Goal: Transaction & Acquisition: Register for event/course

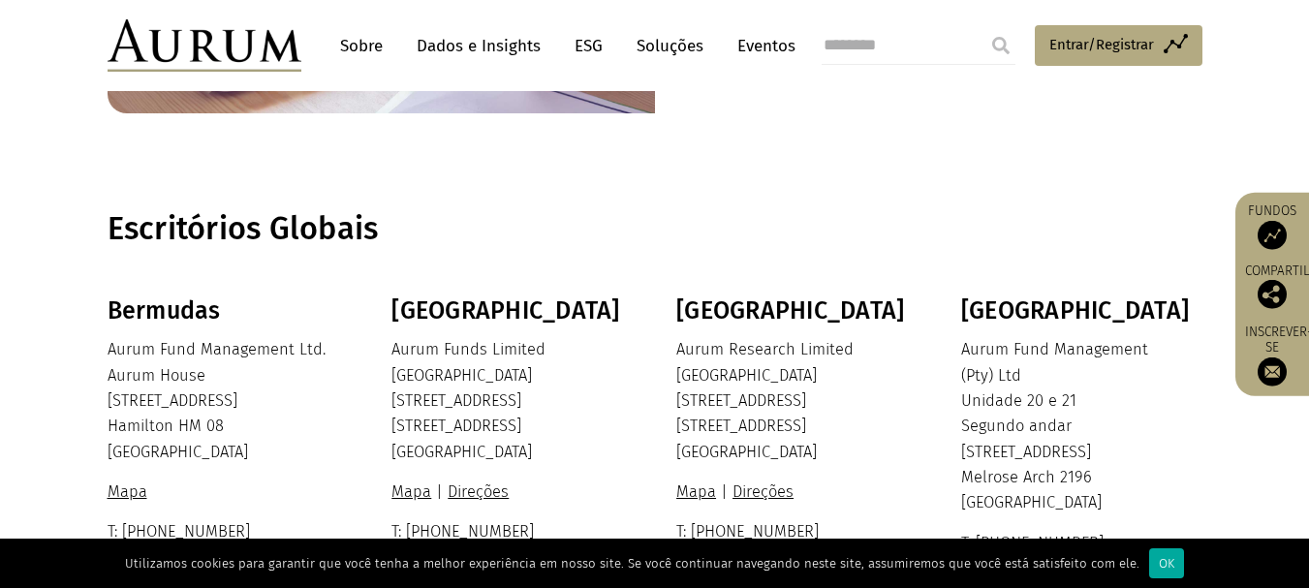
scroll to position [687, 0]
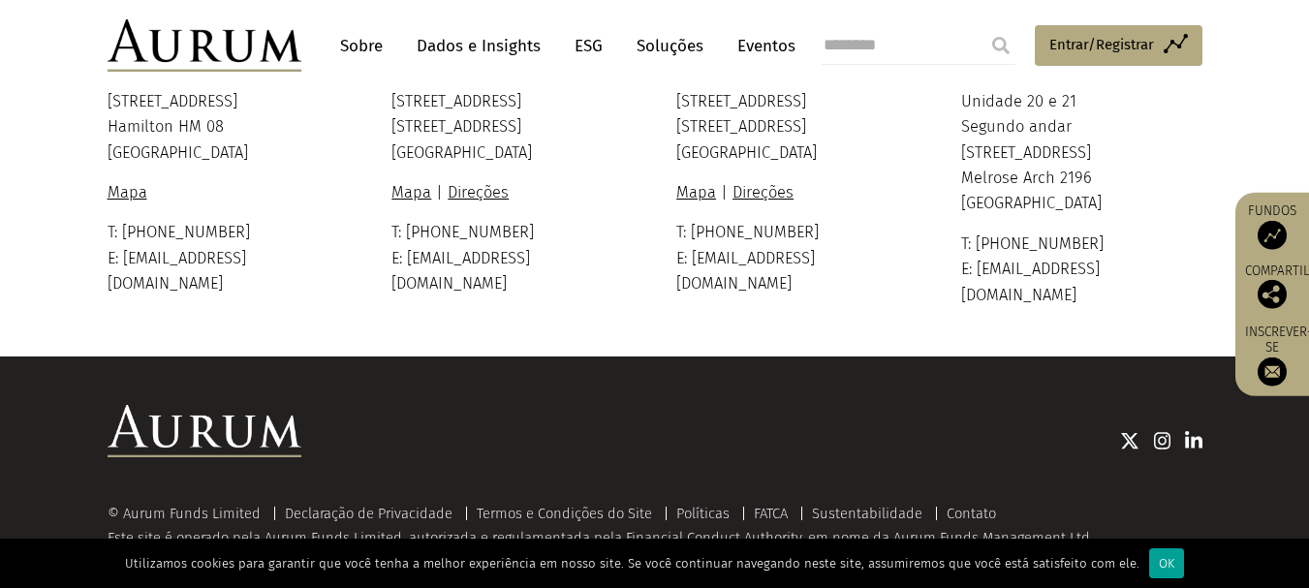
click at [1158, 570] on font "OK" at bounding box center [1165, 563] width 15 height 15
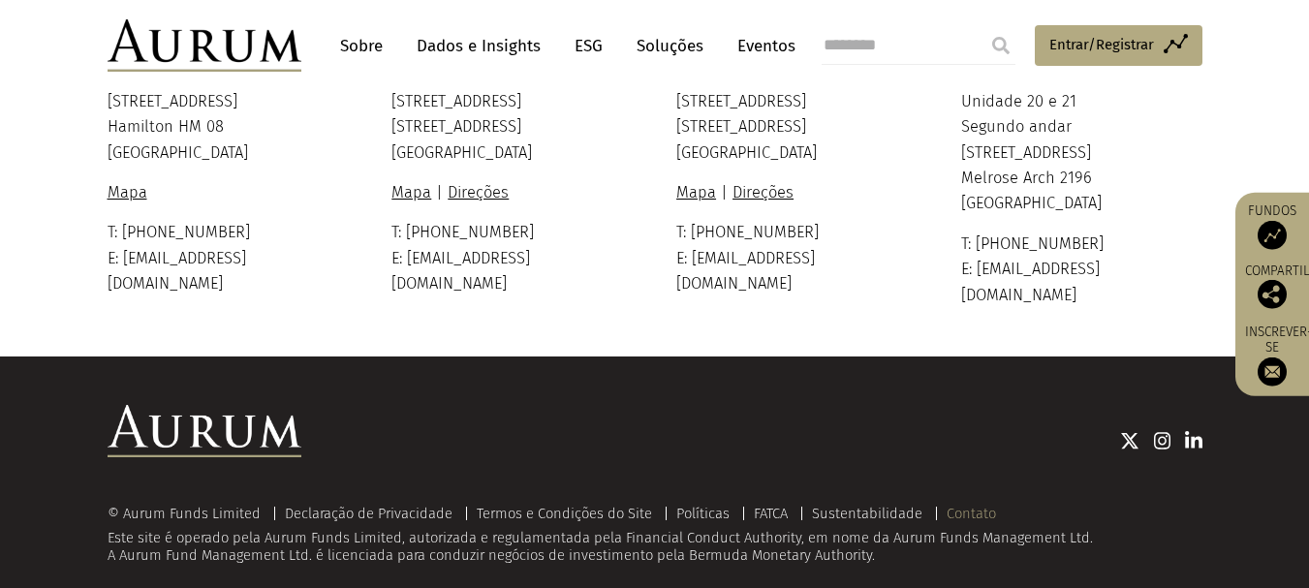
click at [984, 505] on font "Contato" at bounding box center [970, 513] width 49 height 17
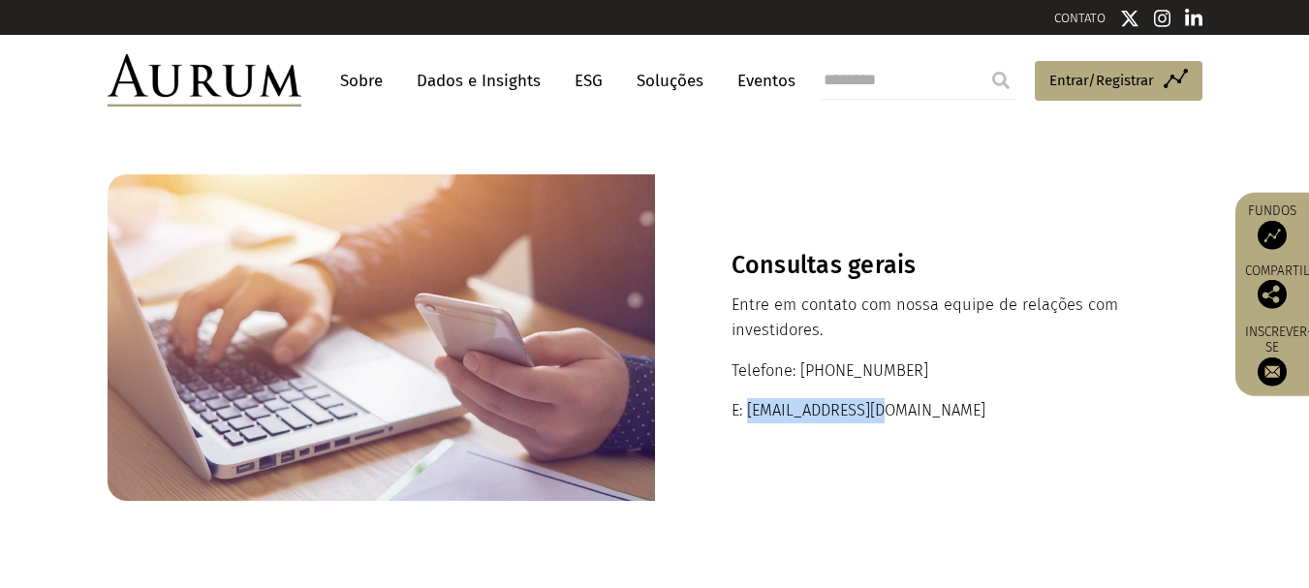
drag, startPoint x: 749, startPoint y: 412, endPoint x: 925, endPoint y: 411, distance: 176.3
click at [925, 411] on p "E: [EMAIL_ADDRESS][DOMAIN_NAME]" at bounding box center [928, 410] width 394 height 25
copy font "ir@aurumfunds.com"
click at [365, 83] on font "Sobre" at bounding box center [361, 81] width 43 height 20
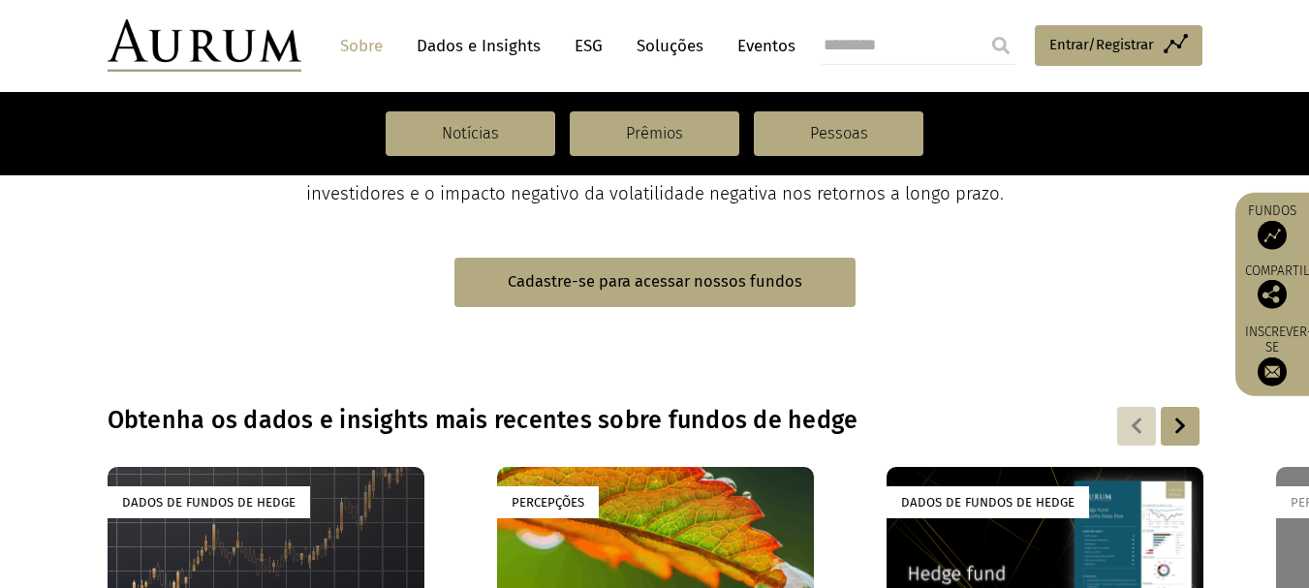
scroll to position [1356, 0]
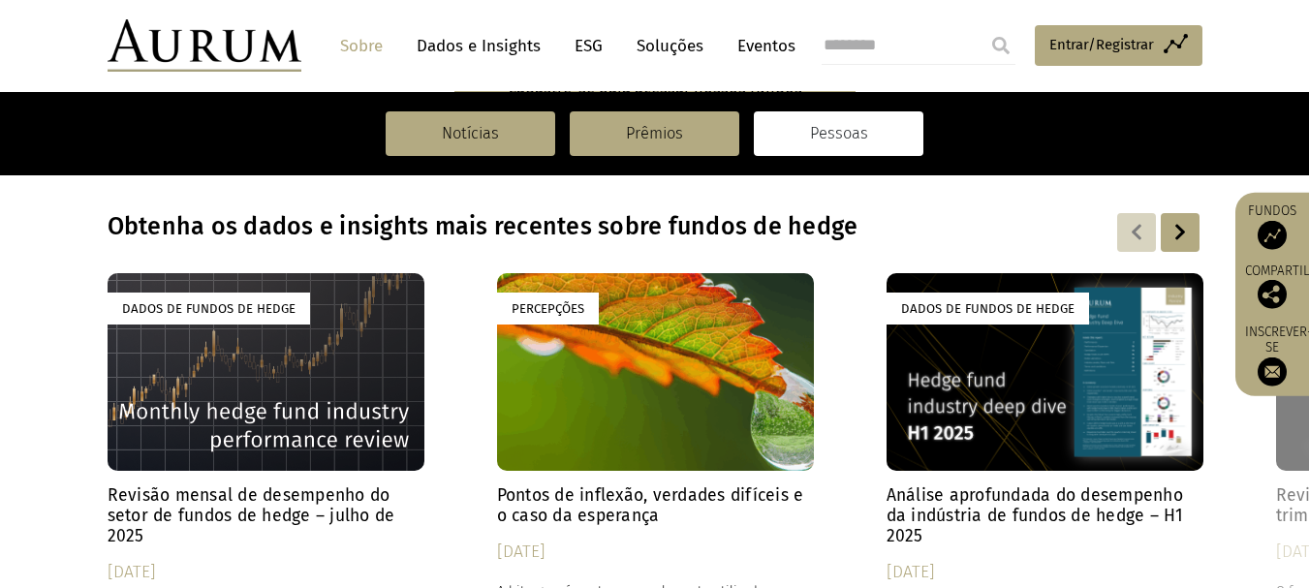
click at [829, 130] on font "Pessoas" at bounding box center [839, 133] width 58 height 18
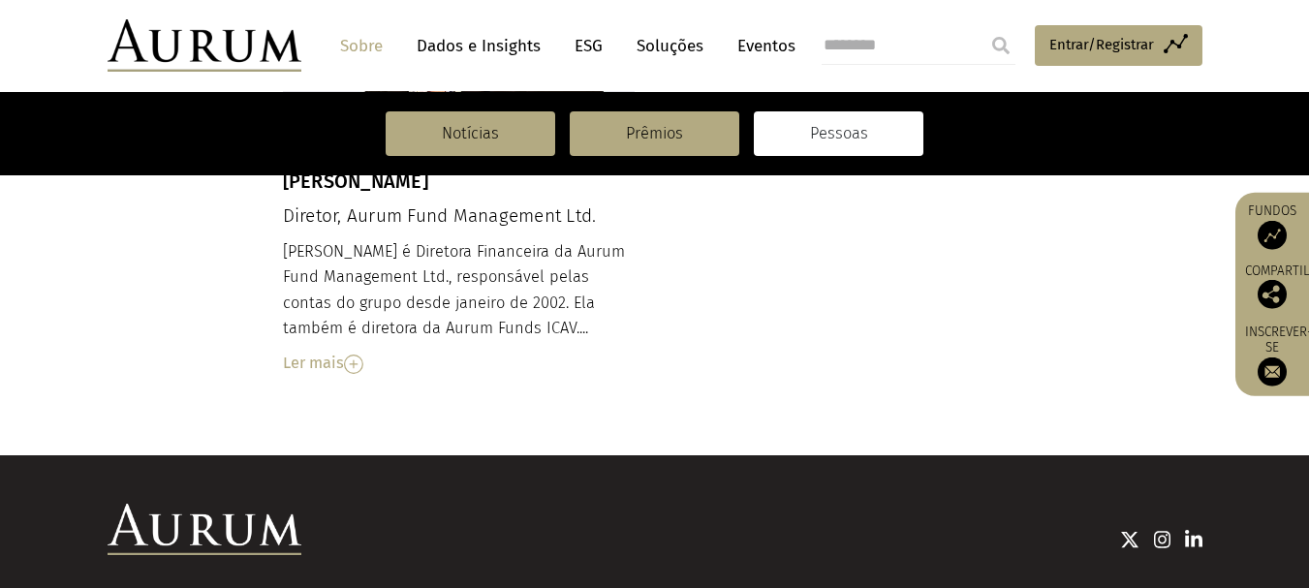
scroll to position [2448, 0]
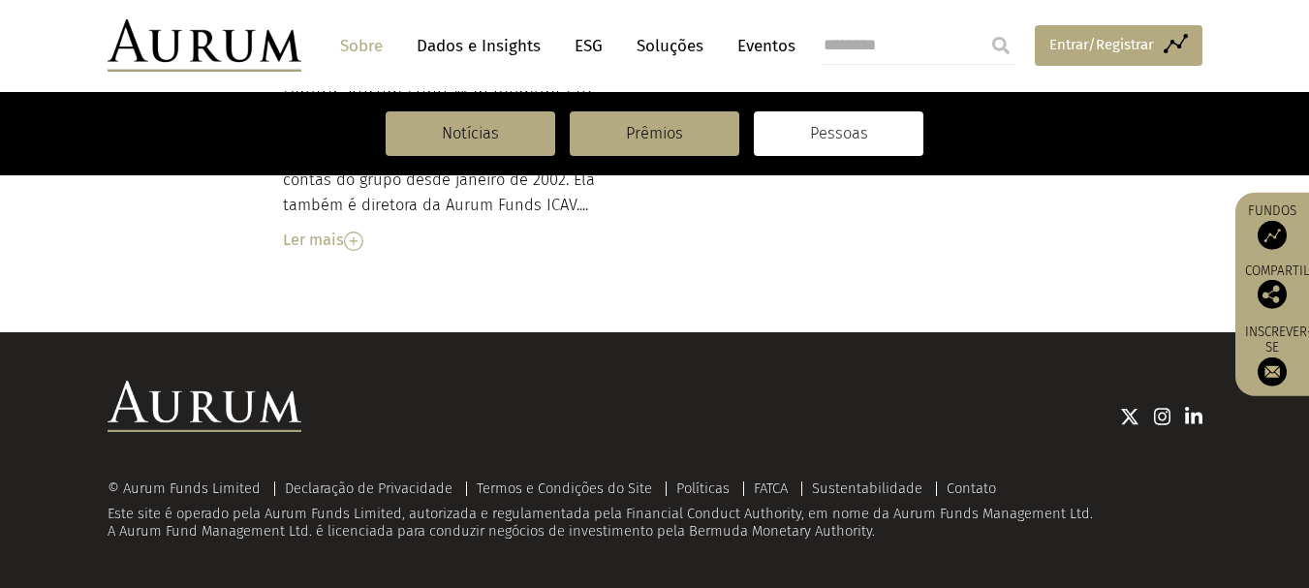
click at [1064, 38] on font "Entrar/Registrar" at bounding box center [1101, 44] width 105 height 17
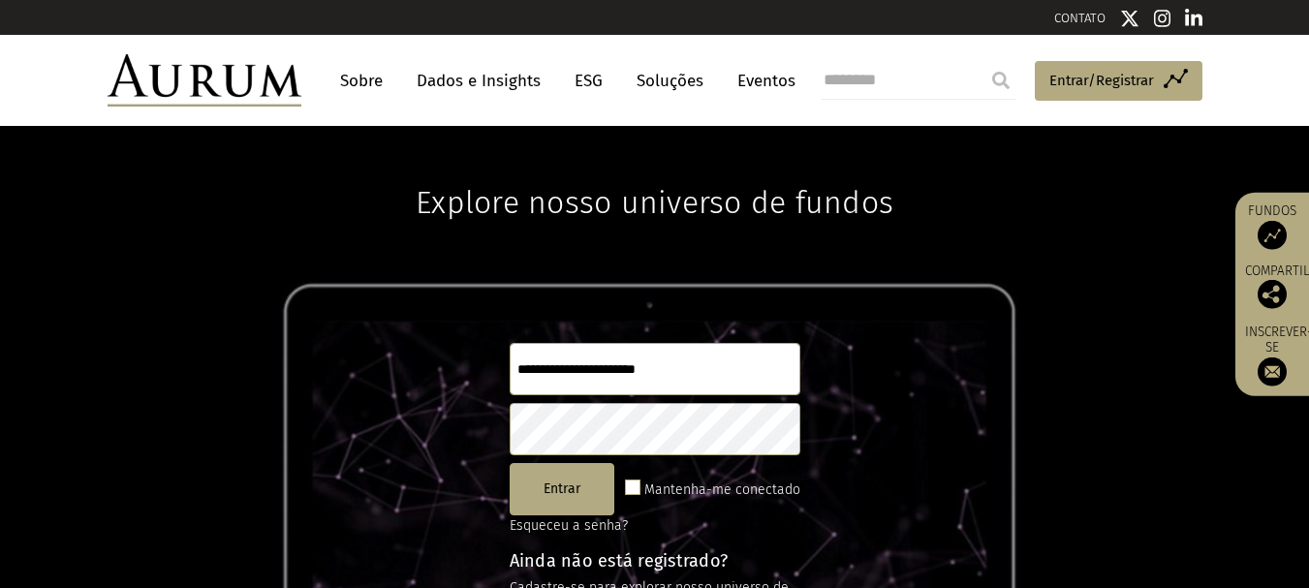
click at [627, 369] on input "text" at bounding box center [654, 369] width 291 height 52
type input "**********"
click at [553, 496] on font "Entrar" at bounding box center [561, 488] width 37 height 16
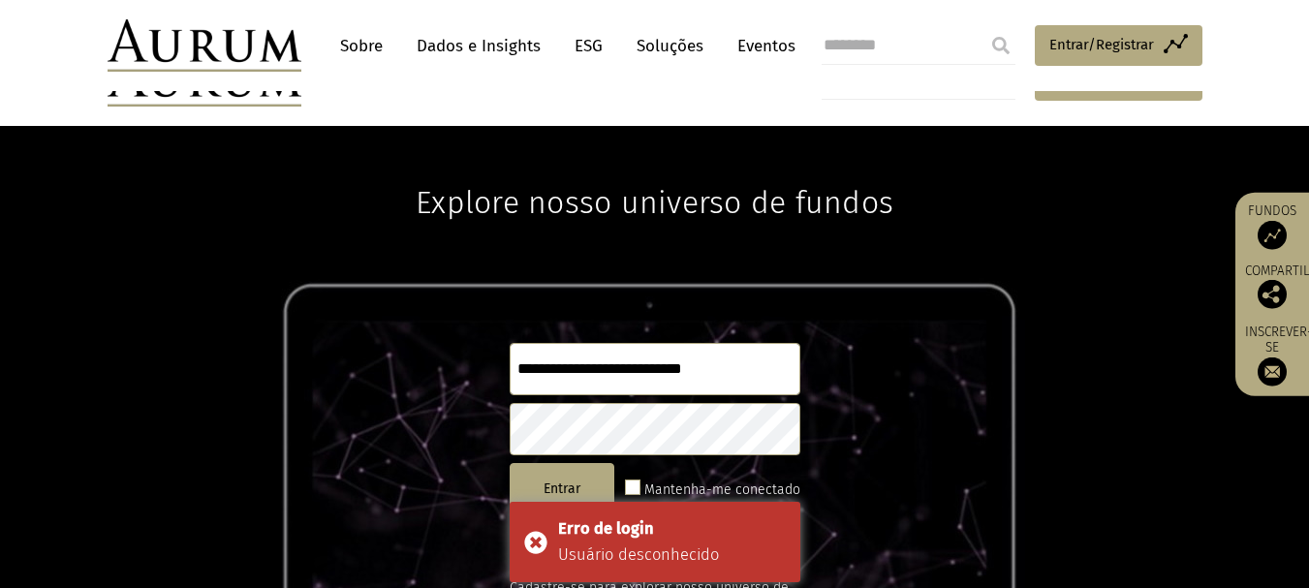
scroll to position [257, 0]
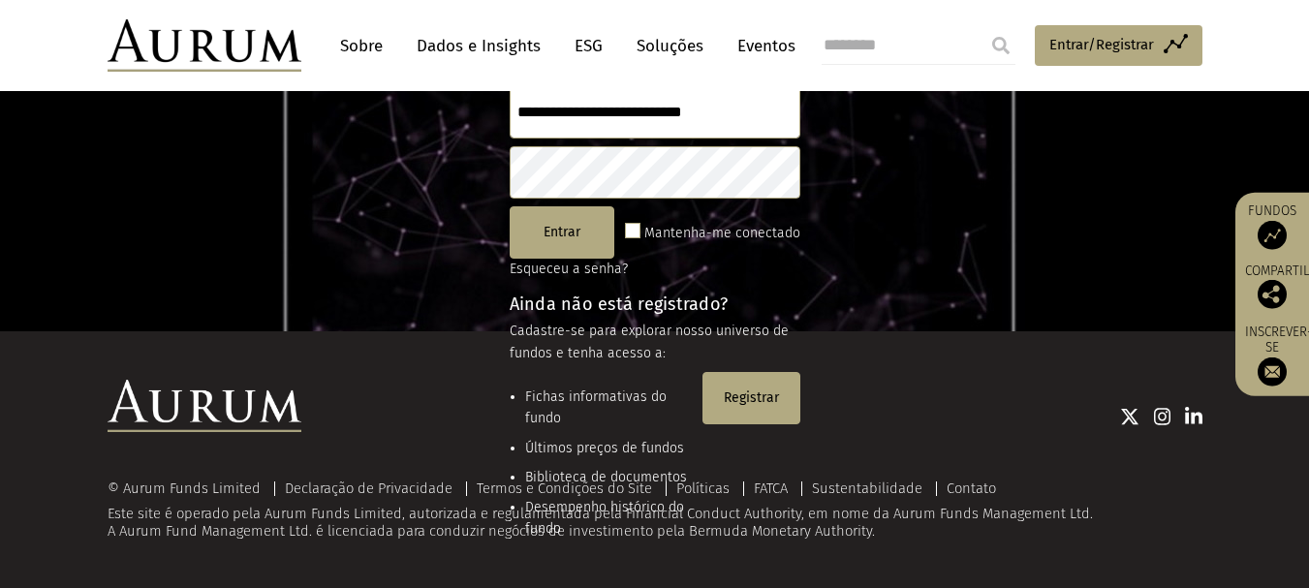
click at [920, 447] on div at bounding box center [751, 416] width 901 height 72
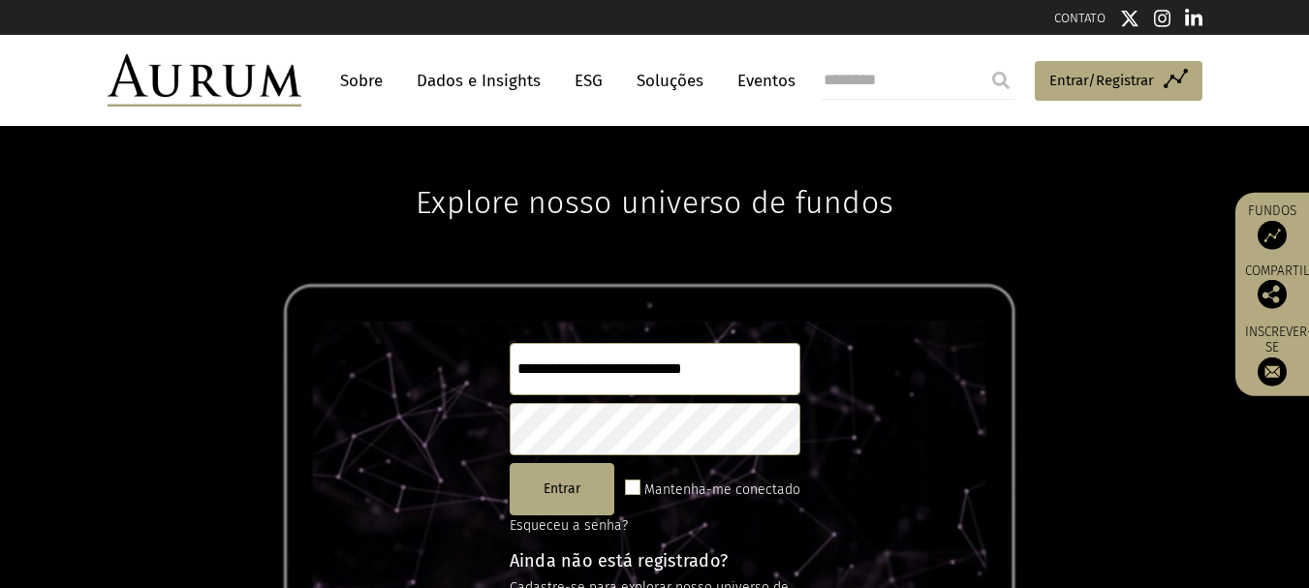
scroll to position [194, 0]
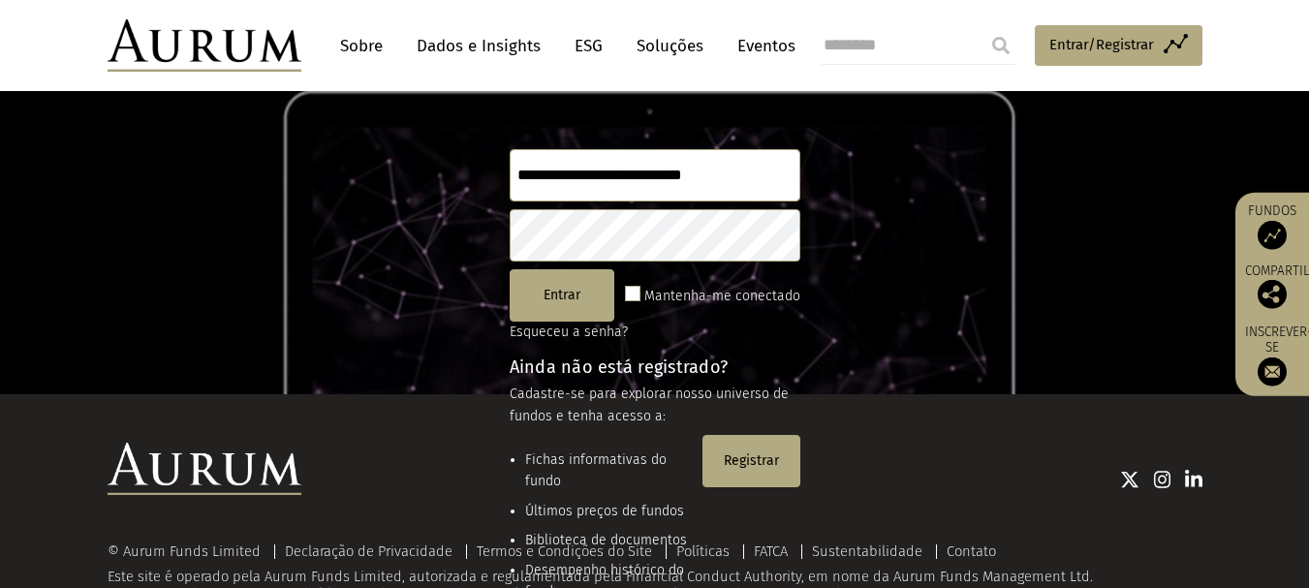
click at [1128, 480] on img at bounding box center [1129, 479] width 19 height 19
click at [1162, 482] on img at bounding box center [1162, 479] width 17 height 19
click at [738, 455] on div at bounding box center [751, 479] width 901 height 72
click at [758, 463] on div at bounding box center [751, 479] width 901 height 72
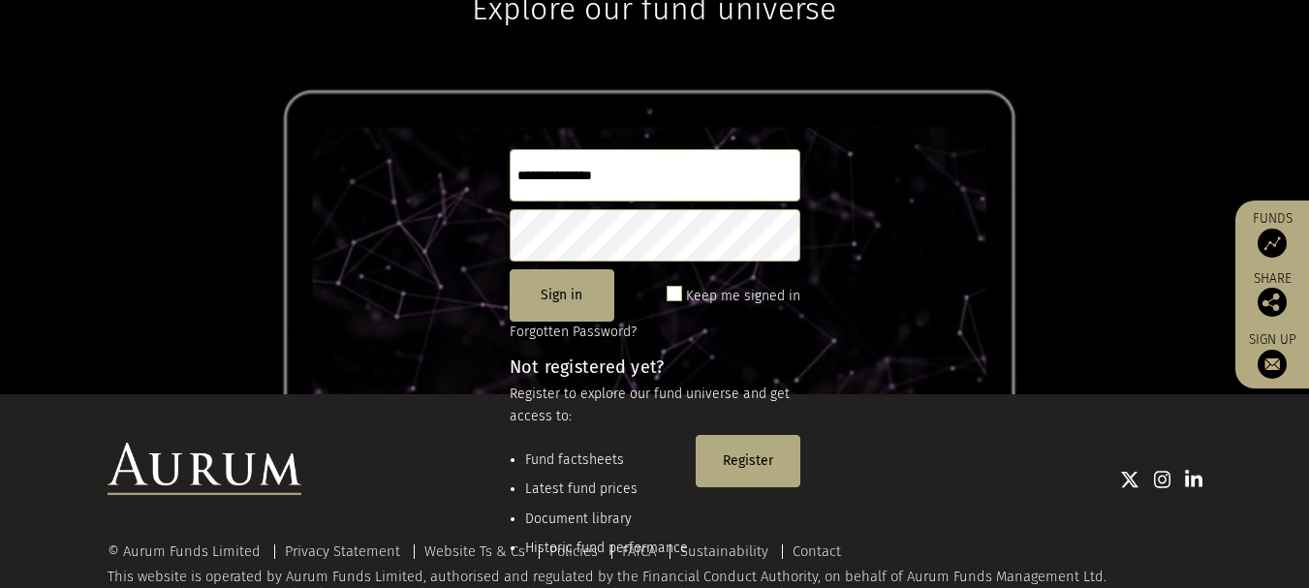
scroll to position [257, 0]
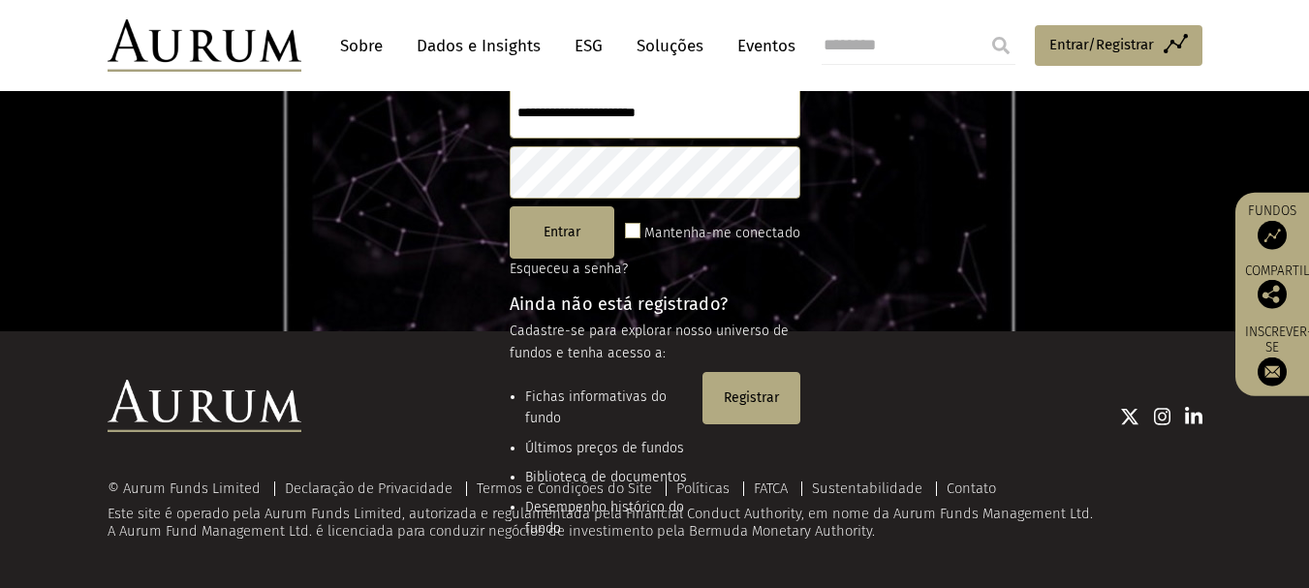
click at [748, 412] on div at bounding box center [751, 415] width 901 height 25
click at [744, 397] on div at bounding box center [751, 416] width 901 height 72
click at [1151, 450] on div at bounding box center [751, 416] width 901 height 72
drag, startPoint x: 1093, startPoint y: 351, endPoint x: 1070, endPoint y: 351, distance: 22.3
click at [1086, 351] on div "© Aurum Funds Limited Declaração de Privacidade Termos e Condições do Site Polí…" at bounding box center [654, 459] width 1309 height 257
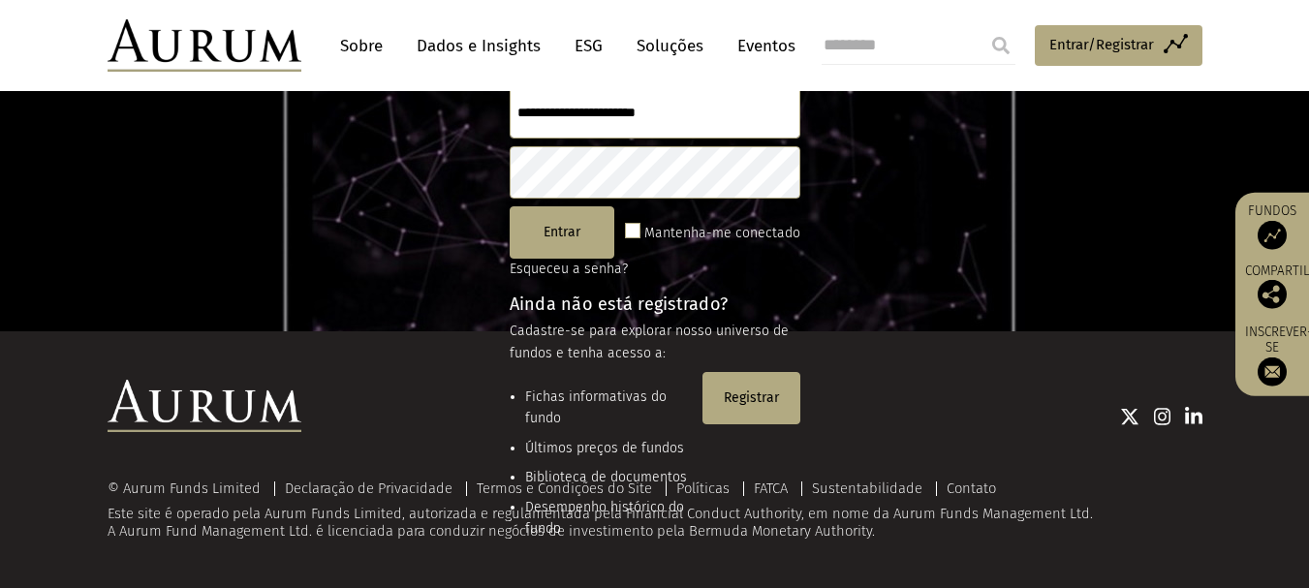
click at [763, 387] on div at bounding box center [751, 416] width 901 height 72
click at [765, 375] on button "Registrar" at bounding box center [750, 398] width 97 height 52
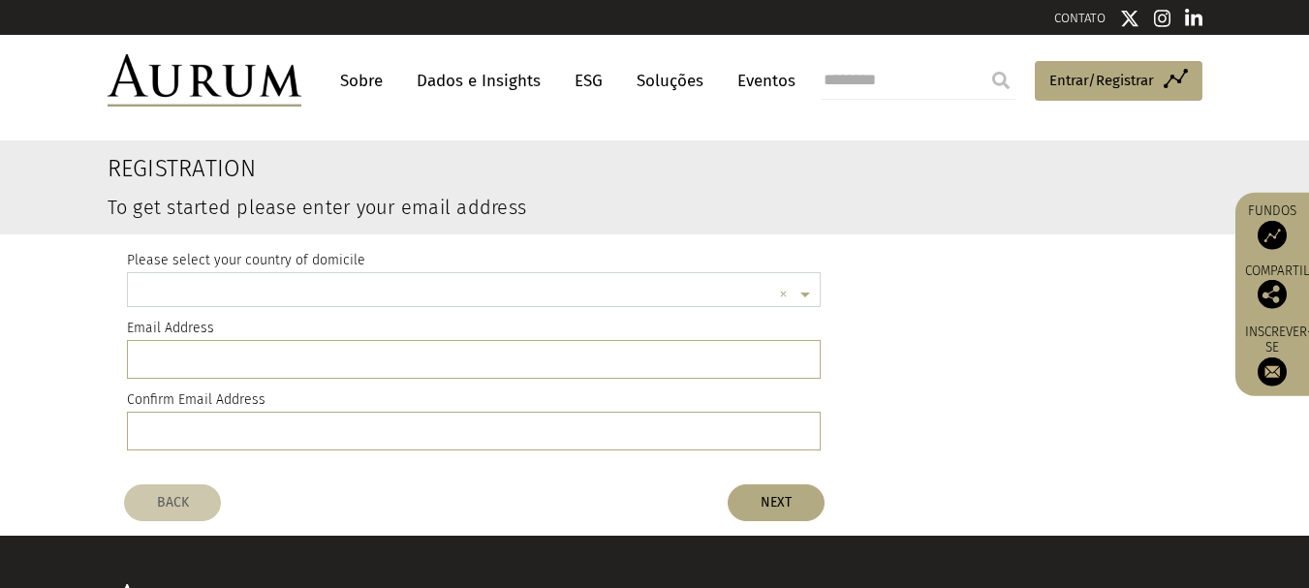
scroll to position [5, 0]
click at [803, 292] on span at bounding box center [807, 290] width 24 height 21
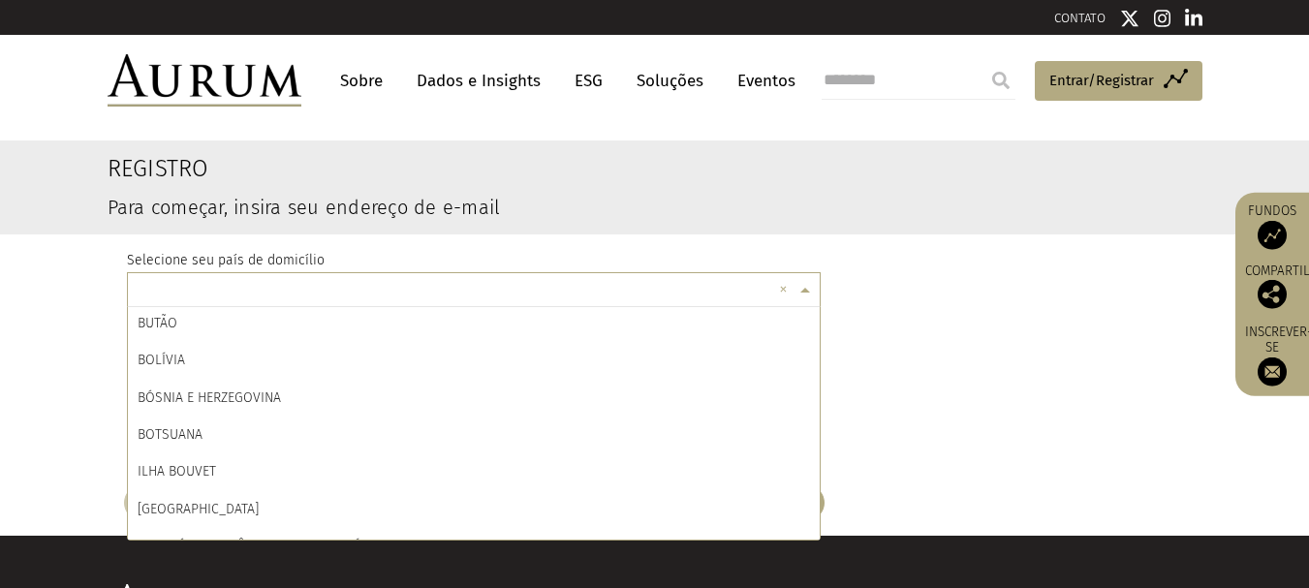
scroll to position [1162, 0]
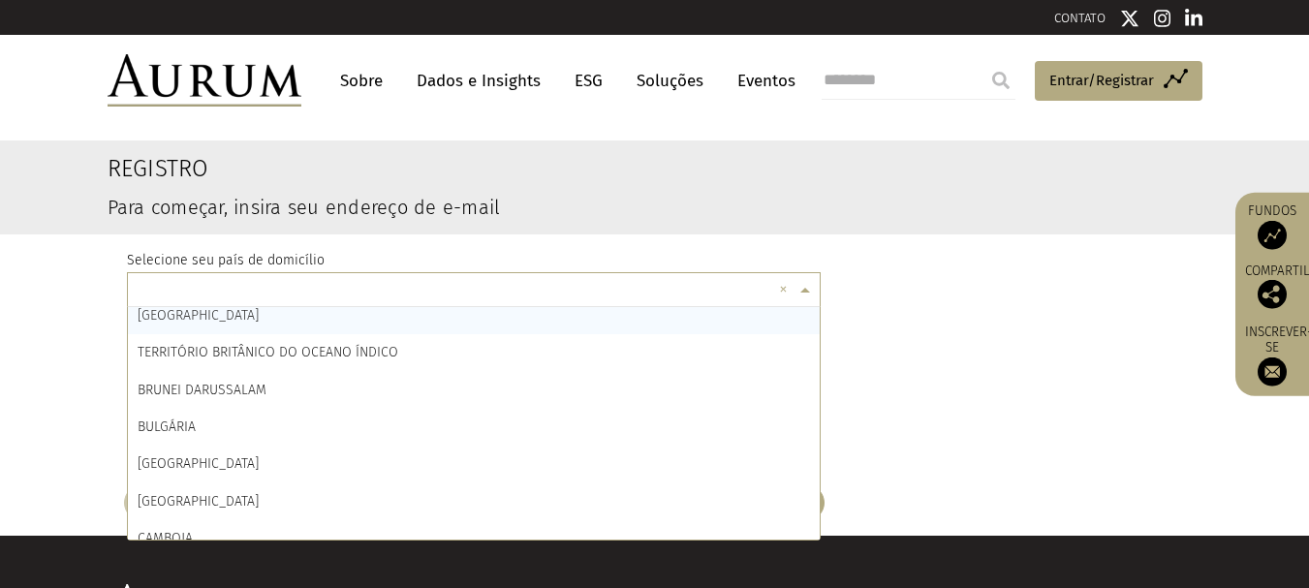
click at [170, 317] on font "BRASIL" at bounding box center [198, 315] width 121 height 16
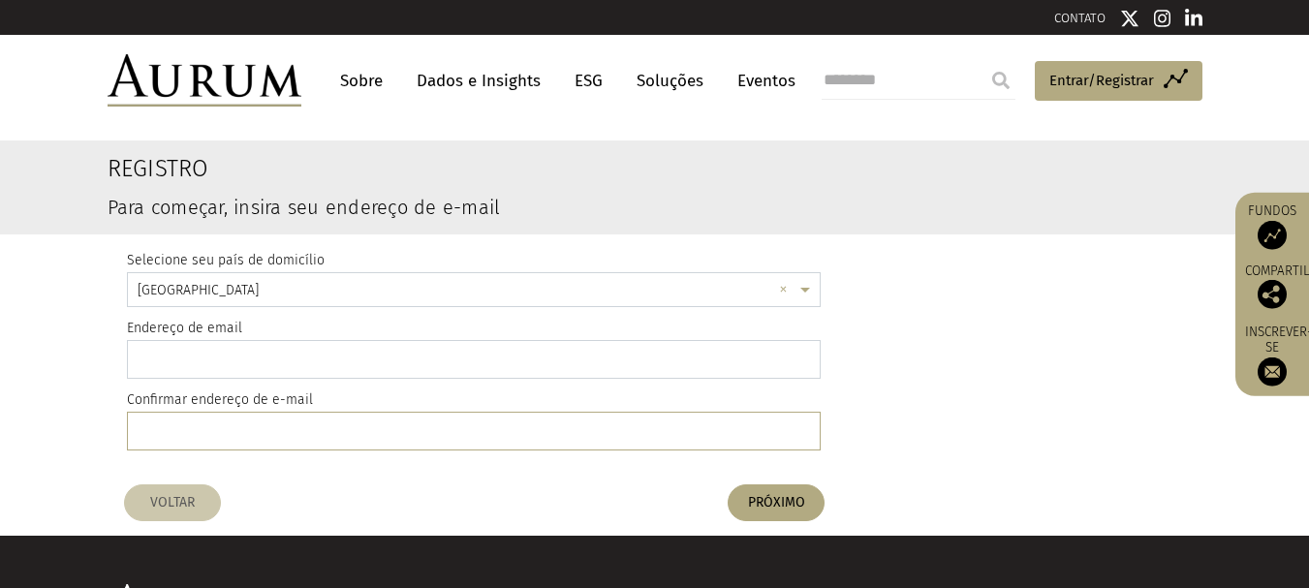
click at [433, 373] on input "email" at bounding box center [474, 359] width 694 height 39
type input "**********"
click at [273, 416] on input "email" at bounding box center [474, 431] width 694 height 39
type input "**********"
click at [778, 509] on font "PRÓXIMO" at bounding box center [776, 502] width 57 height 16
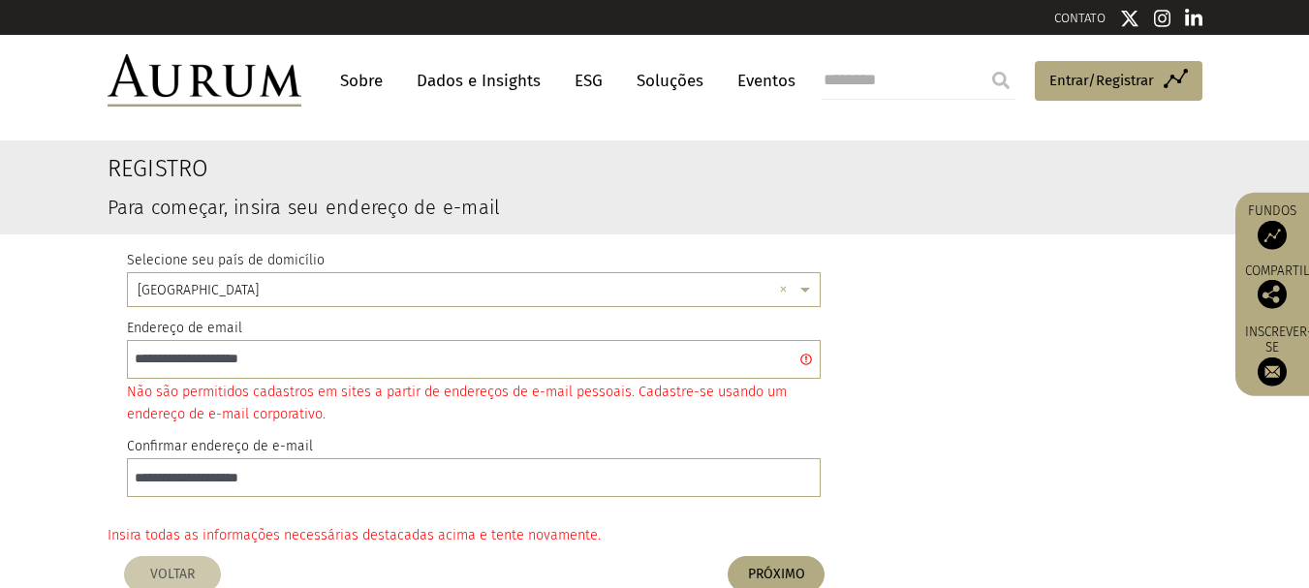
scroll to position [194, 0]
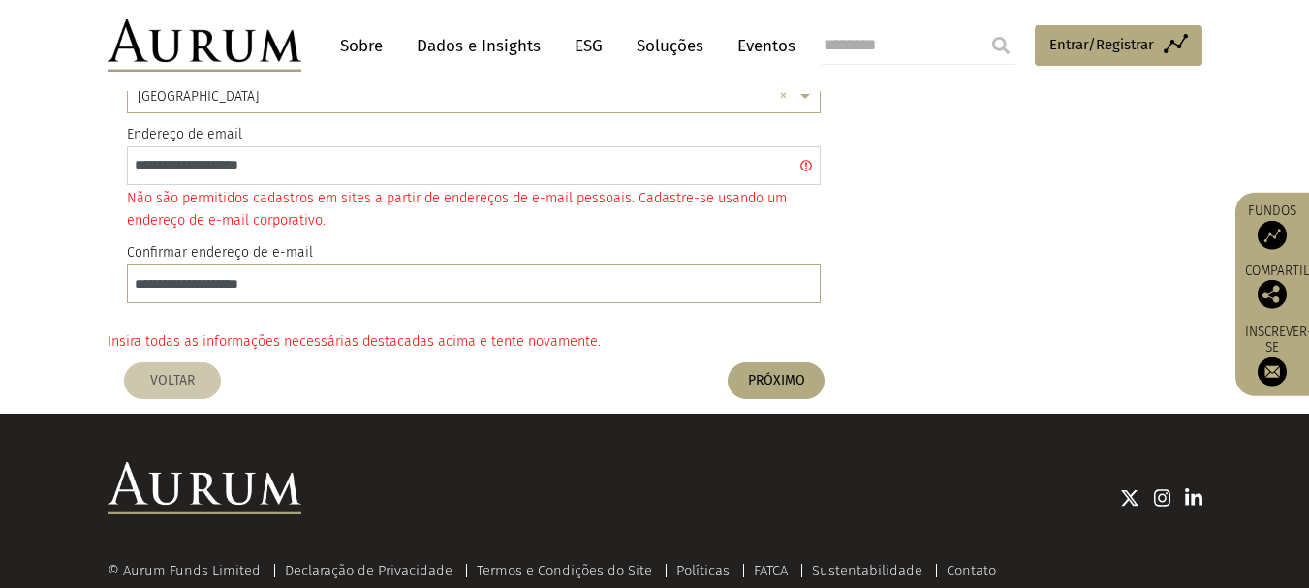
click at [585, 173] on input "**********" at bounding box center [474, 165] width 694 height 39
type input "**********"
click at [361, 293] on input "**********" at bounding box center [474, 283] width 694 height 39
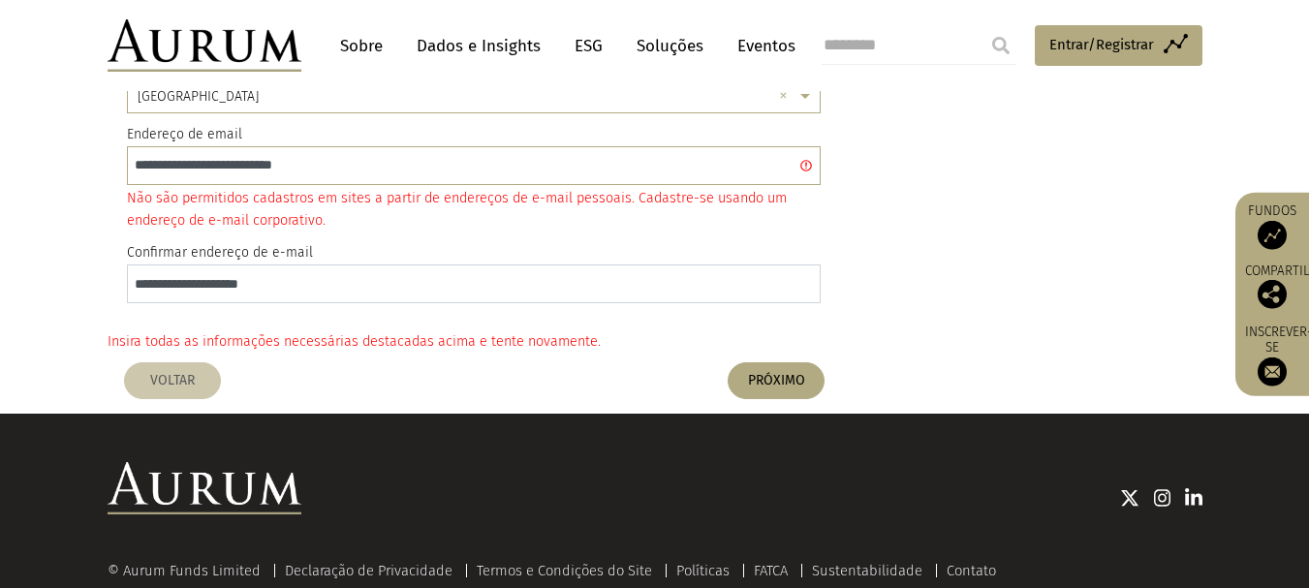
click at [361, 293] on input "**********" at bounding box center [474, 283] width 694 height 39
type input "**********"
click at [784, 385] on font "PRÓXIMO" at bounding box center [776, 380] width 57 height 16
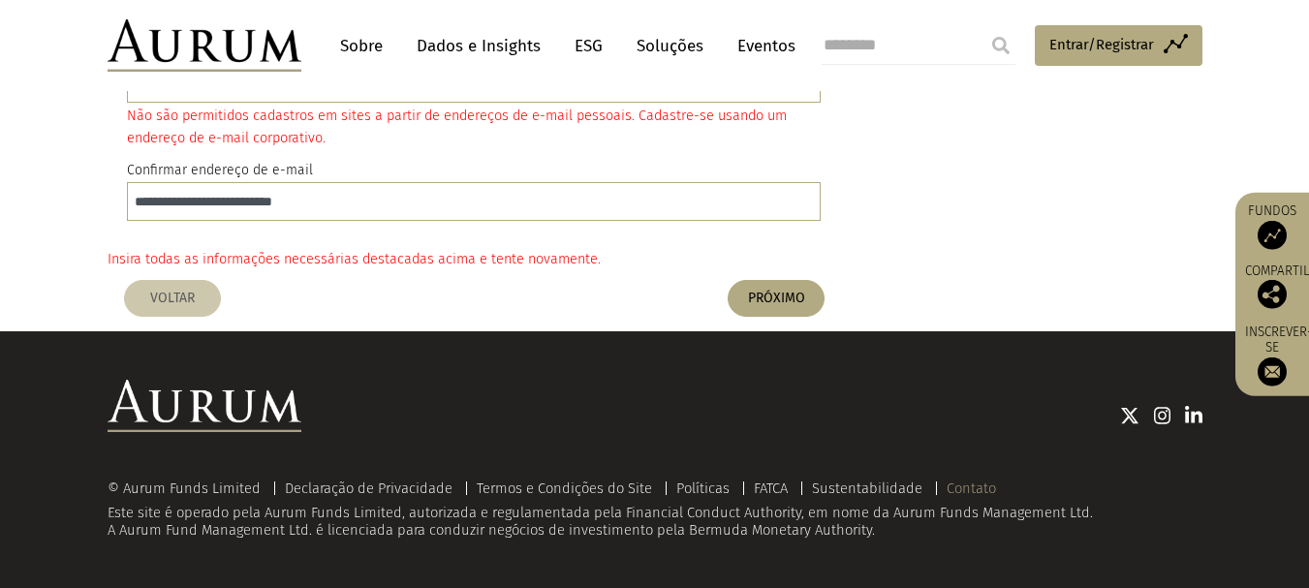
click at [979, 485] on font "Contato" at bounding box center [970, 487] width 49 height 17
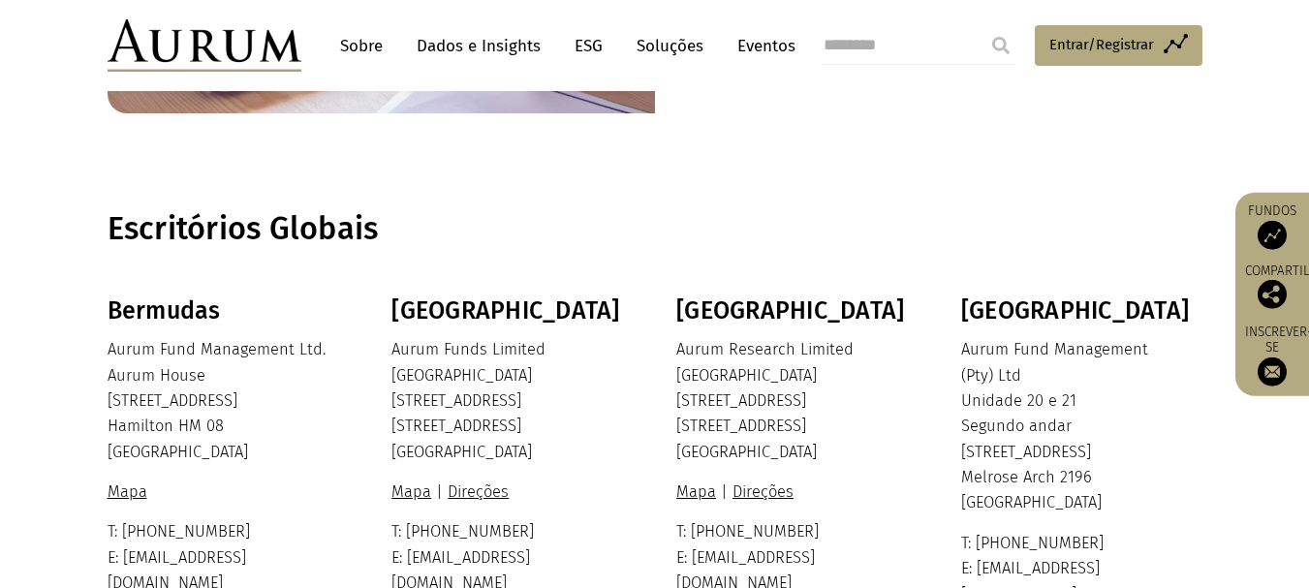
scroll to position [581, 0]
